Goal: Task Accomplishment & Management: Manage account settings

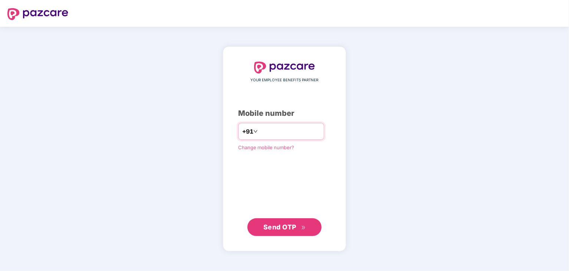
type input "**********"
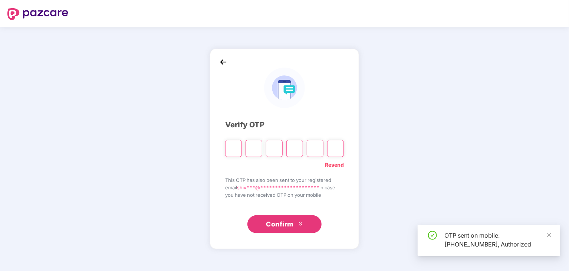
click at [230, 142] on input "Please enter verification code. Digit 1" at bounding box center [233, 148] width 17 height 17
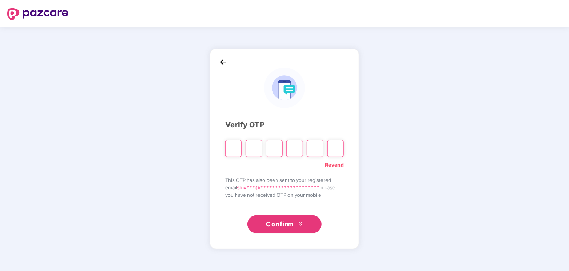
type input "*"
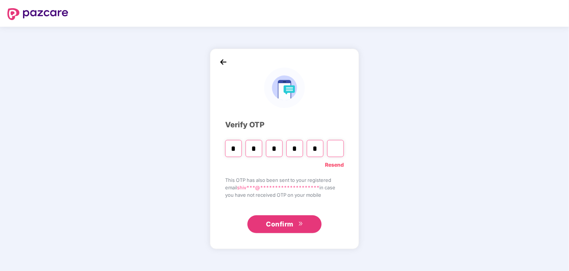
type input "*"
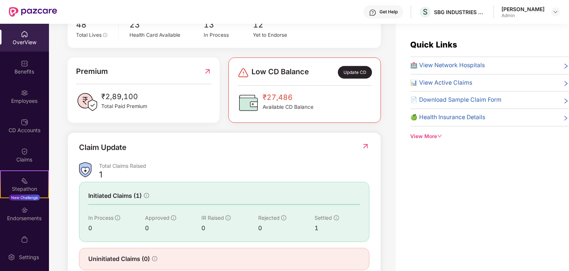
scroll to position [185, 0]
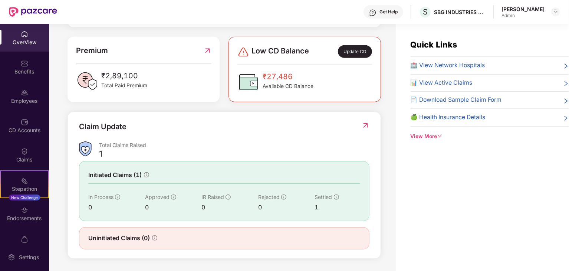
drag, startPoint x: 363, startPoint y: 119, endPoint x: 364, endPoint y: 124, distance: 4.5
click at [364, 124] on div "Claim Update Total Claims Raised 1 Initiated Claims (1) In Process 0 Approved 0…" at bounding box center [224, 185] width 313 height 147
click at [364, 124] on img at bounding box center [366, 125] width 8 height 7
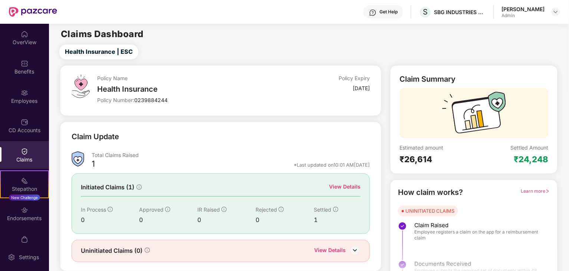
scroll to position [19, 0]
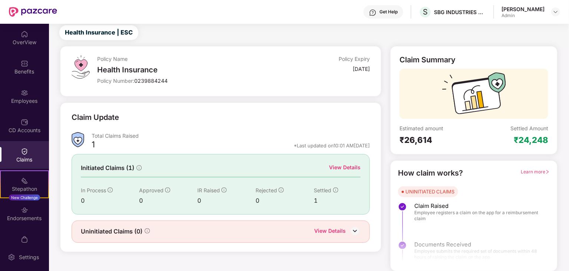
click at [361, 230] on div "Uninitiated Claims (0) View Details" at bounding box center [221, 231] width 299 height 22
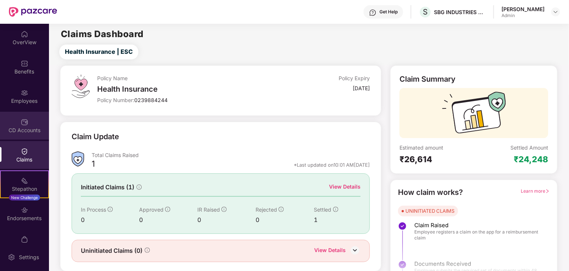
click at [20, 133] on div "CD Accounts" at bounding box center [24, 129] width 49 height 7
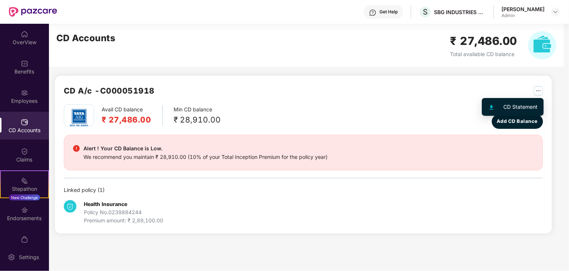
click at [538, 94] on img "button" at bounding box center [538, 90] width 9 height 9
click at [412, 76] on div "CD A/c - C000051918 Avail CD balance ₹ 27,486.00 Min CD balance ₹ 28,910.00 Las…" at bounding box center [303, 155] width 497 height 158
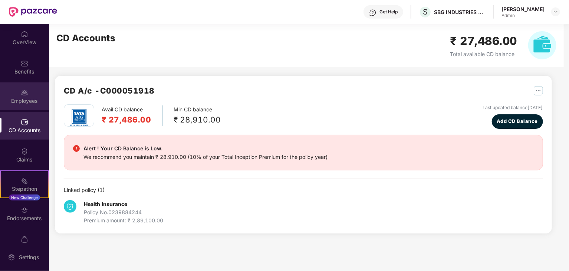
scroll to position [15, 0]
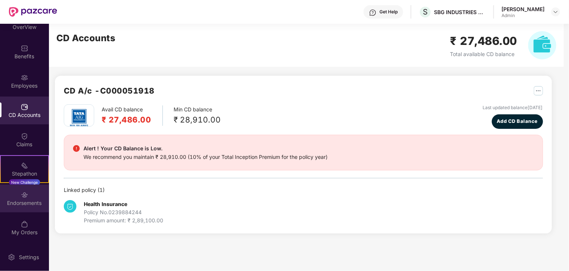
click at [29, 205] on div "Endorsements" at bounding box center [24, 202] width 49 height 7
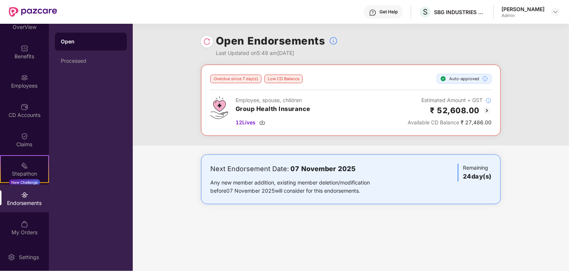
click at [273, 195] on div "Next Endorsement Date: 07 November 2025 Any new member addition, existing membe…" at bounding box center [351, 179] width 300 height 50
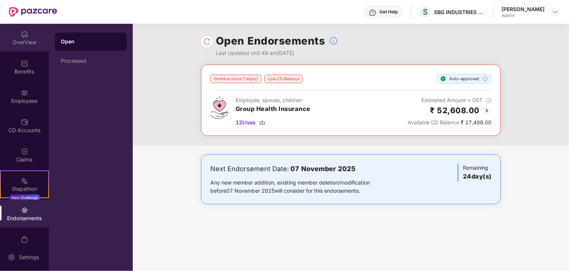
click at [26, 39] on div "OverView" at bounding box center [24, 42] width 49 height 7
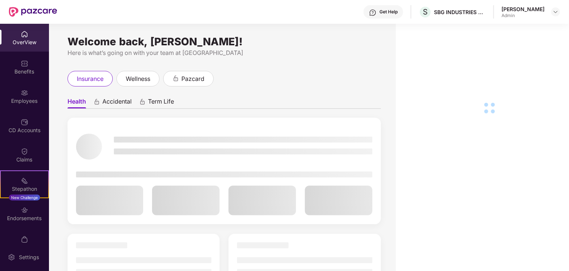
click at [10, 102] on div "Employees" at bounding box center [24, 100] width 49 height 7
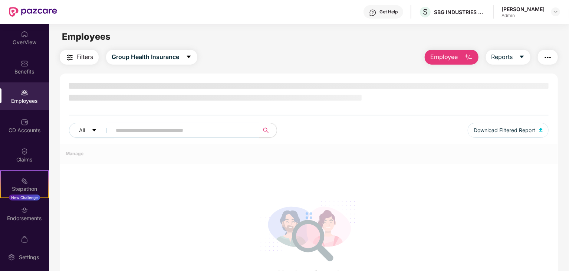
click at [142, 128] on input "text" at bounding box center [182, 130] width 133 height 11
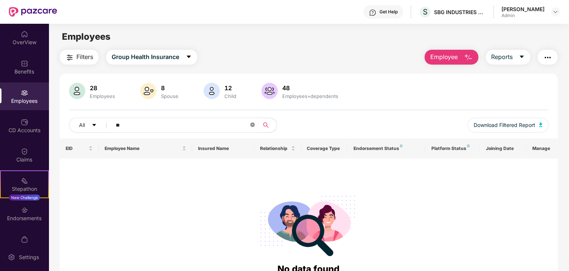
type input "*"
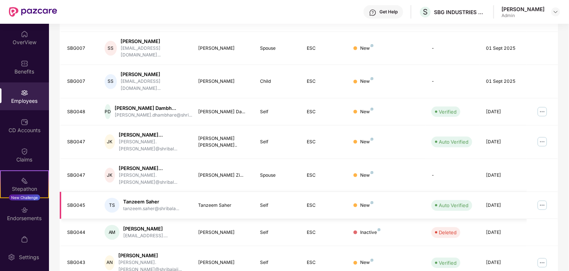
scroll to position [190, 0]
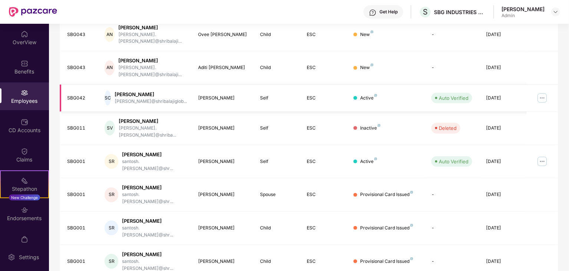
scroll to position [184, 0]
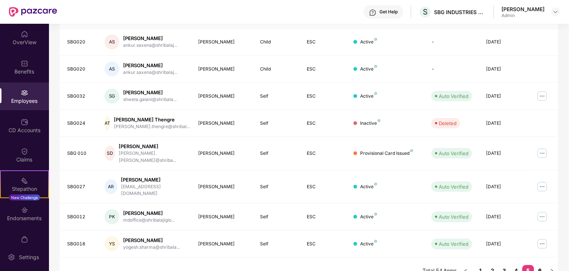
click at [543, 265] on link "6" at bounding box center [540, 270] width 12 height 11
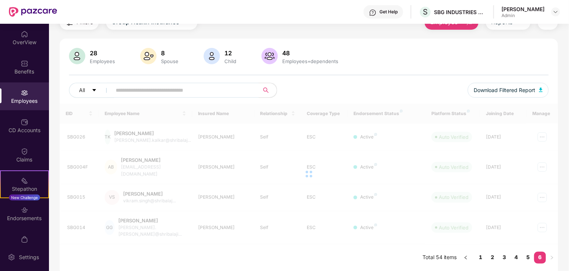
scroll to position [24, 0]
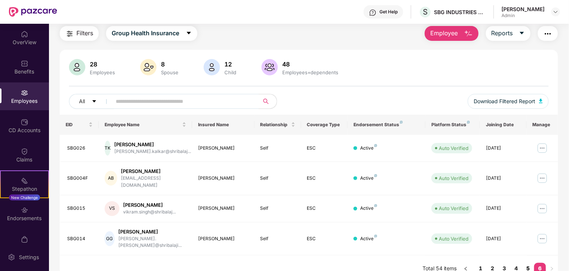
click at [528, 263] on link "5" at bounding box center [528, 268] width 12 height 11
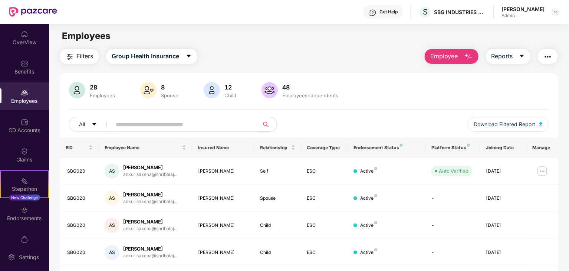
scroll to position [184, 0]
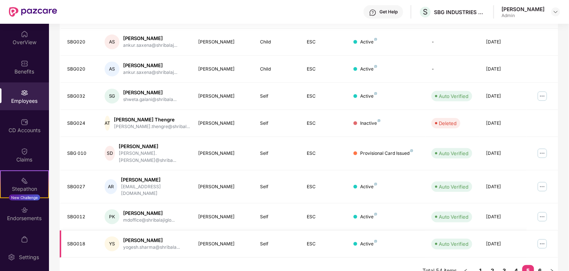
click at [539, 238] on img at bounding box center [542, 244] width 12 height 12
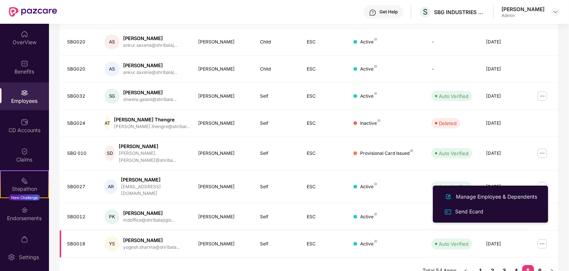
click at [541, 238] on img at bounding box center [542, 244] width 12 height 12
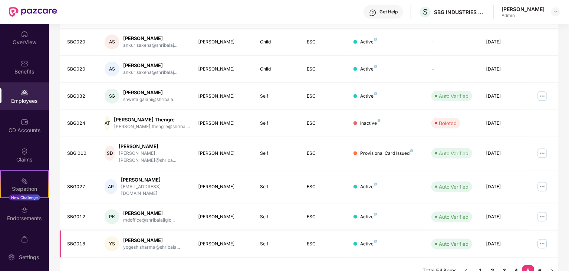
click at [541, 238] on img at bounding box center [542, 244] width 12 height 12
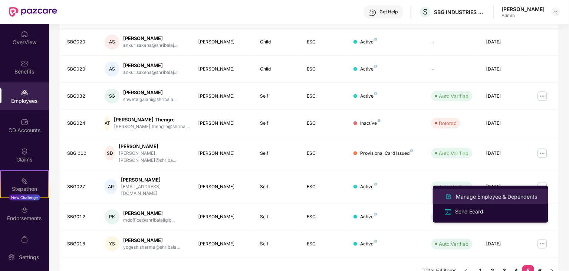
click at [490, 202] on li "Manage Employee & Dependents" at bounding box center [490, 196] width 115 height 15
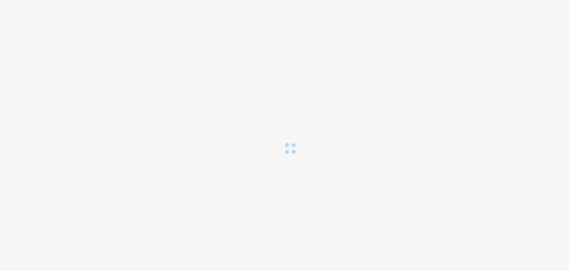
click at [490, 202] on body at bounding box center [284, 135] width 569 height 271
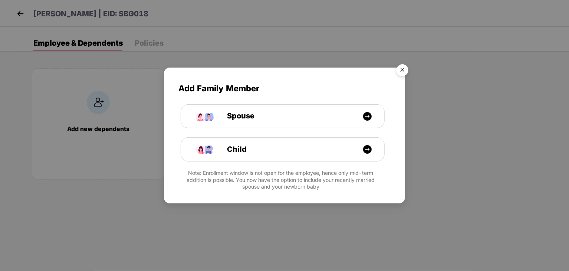
click at [402, 73] on img "Close" at bounding box center [402, 71] width 21 height 21
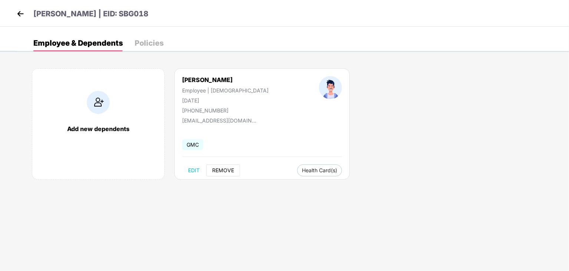
click at [216, 167] on span "REMOVE" at bounding box center [223, 170] width 22 height 6
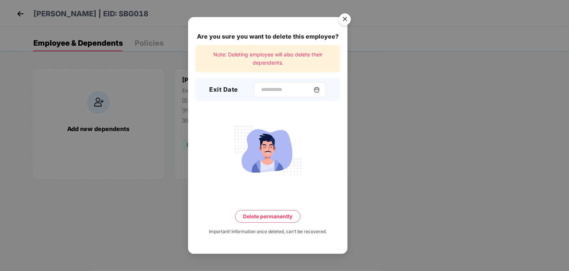
click at [320, 91] on img at bounding box center [317, 90] width 6 height 6
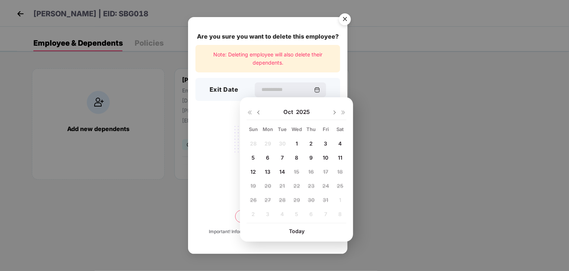
click at [258, 112] on img at bounding box center [259, 112] width 6 height 6
click at [269, 171] on span "15" at bounding box center [268, 171] width 6 height 6
type input "**********"
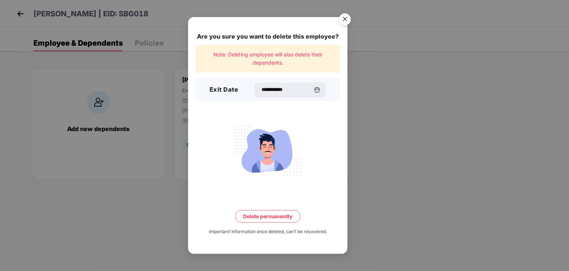
click at [256, 219] on button "Delete permanently" at bounding box center [267, 216] width 65 height 13
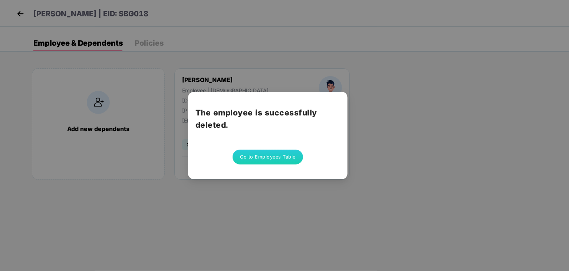
click at [268, 159] on button "Go to Employees Table" at bounding box center [268, 156] width 70 height 15
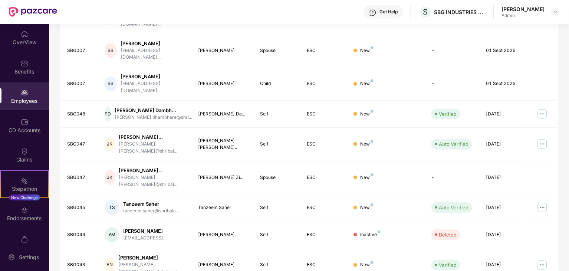
scroll to position [190, 0]
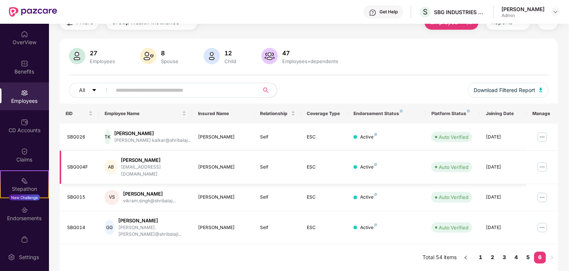
scroll to position [24, 0]
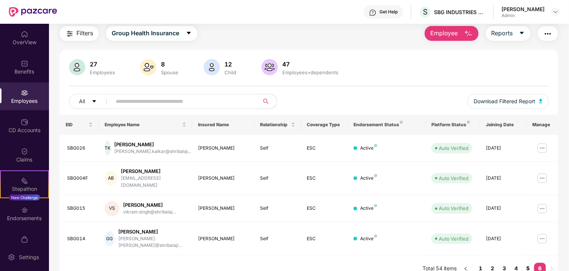
click at [529, 263] on link "5" at bounding box center [528, 268] width 12 height 11
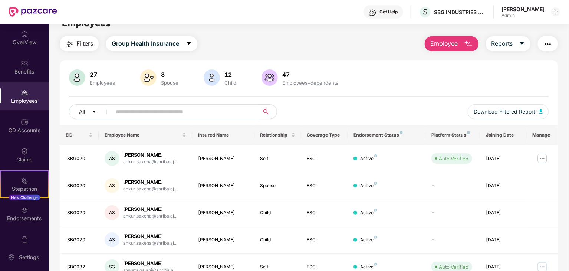
scroll to position [0, 0]
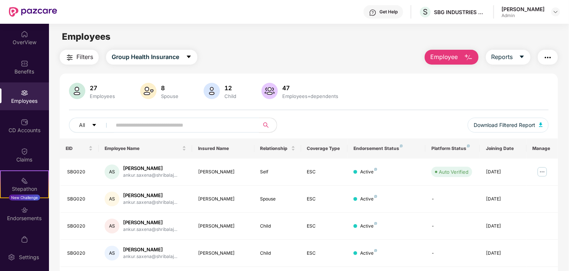
click at [217, 126] on input "text" at bounding box center [182, 124] width 133 height 11
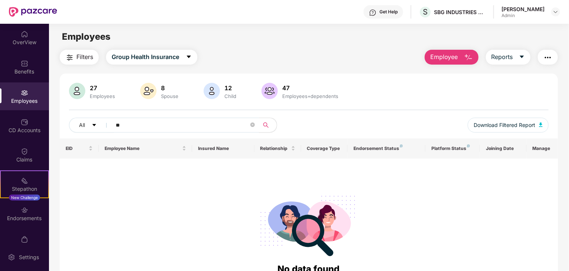
type input "*"
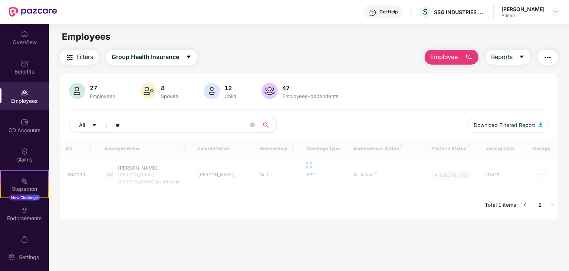
type input "*"
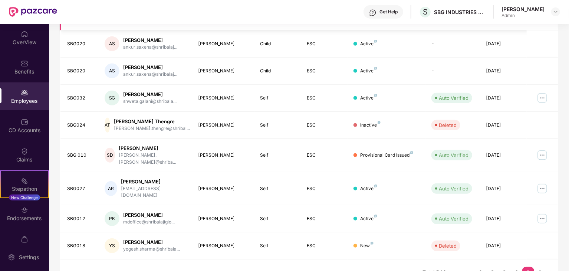
scroll to position [184, 0]
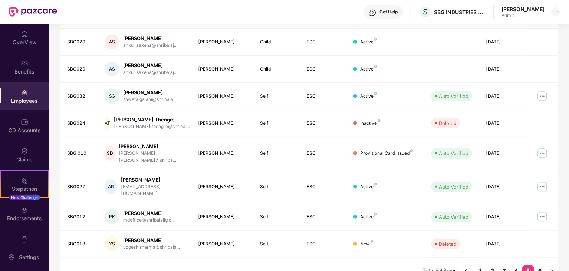
click at [492, 265] on link "2" at bounding box center [493, 270] width 12 height 11
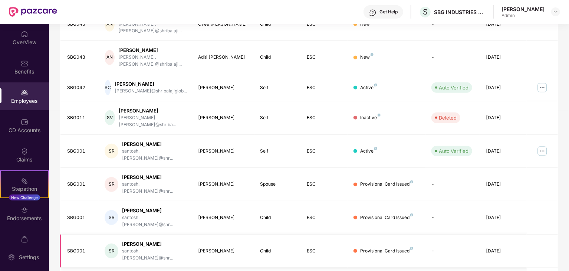
scroll to position [0, 0]
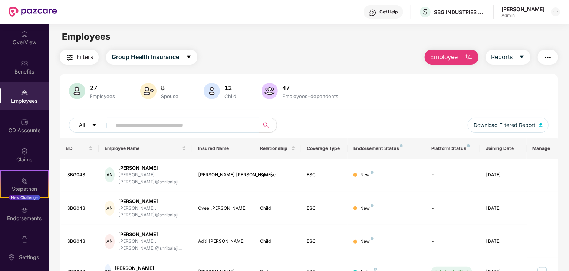
click at [231, 124] on input "text" at bounding box center [182, 124] width 133 height 11
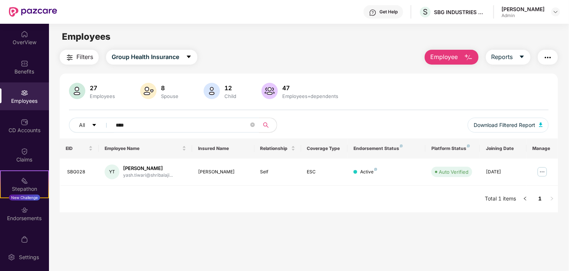
type input "****"
click at [250, 126] on span "****" at bounding box center [183, 125] width 152 height 15
click at [254, 125] on icon "close-circle" at bounding box center [252, 124] width 4 height 4
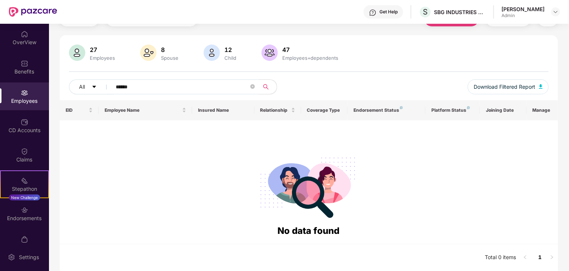
scroll to position [38, 0]
type input "*"
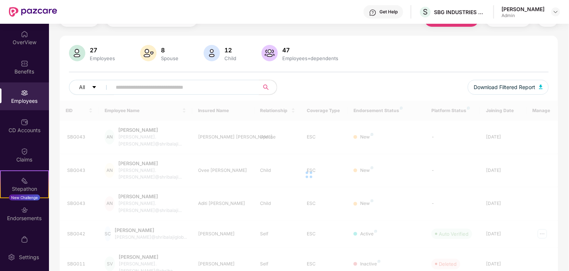
scroll to position [92, 0]
